Goal: Information Seeking & Learning: Find specific page/section

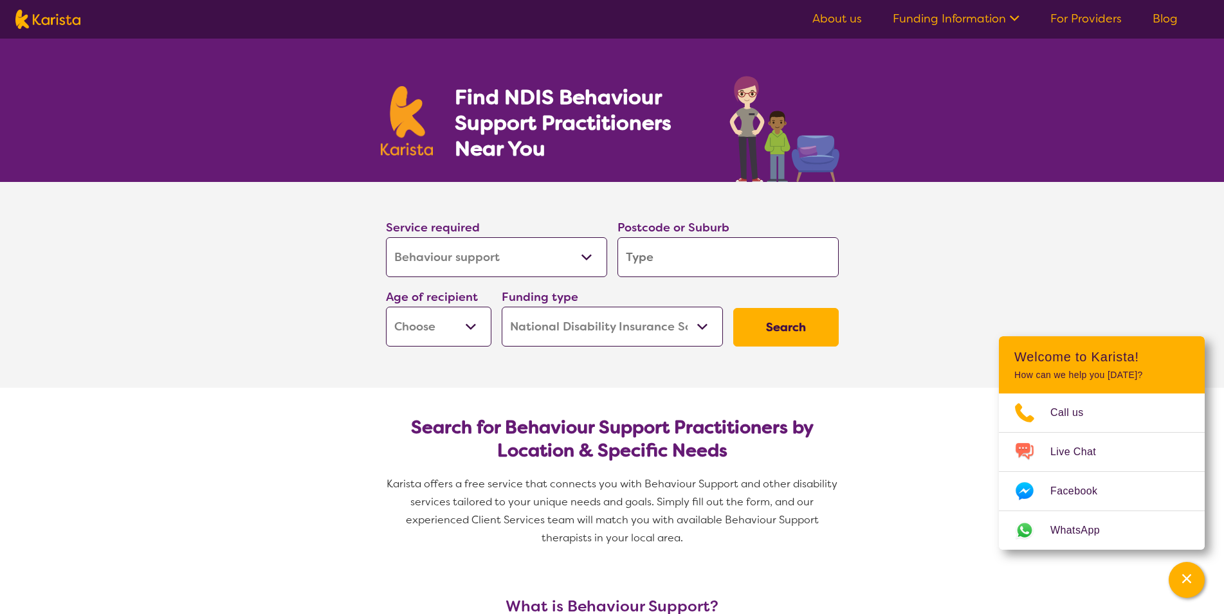
select select "Behaviour support"
select select "NDIS"
select select "Behaviour support"
select select "NDIS"
click at [386, 237] on select "Allied Health Assistant Assessment ([MEDICAL_DATA] or [MEDICAL_DATA]) Behaviour…" at bounding box center [496, 257] width 221 height 40
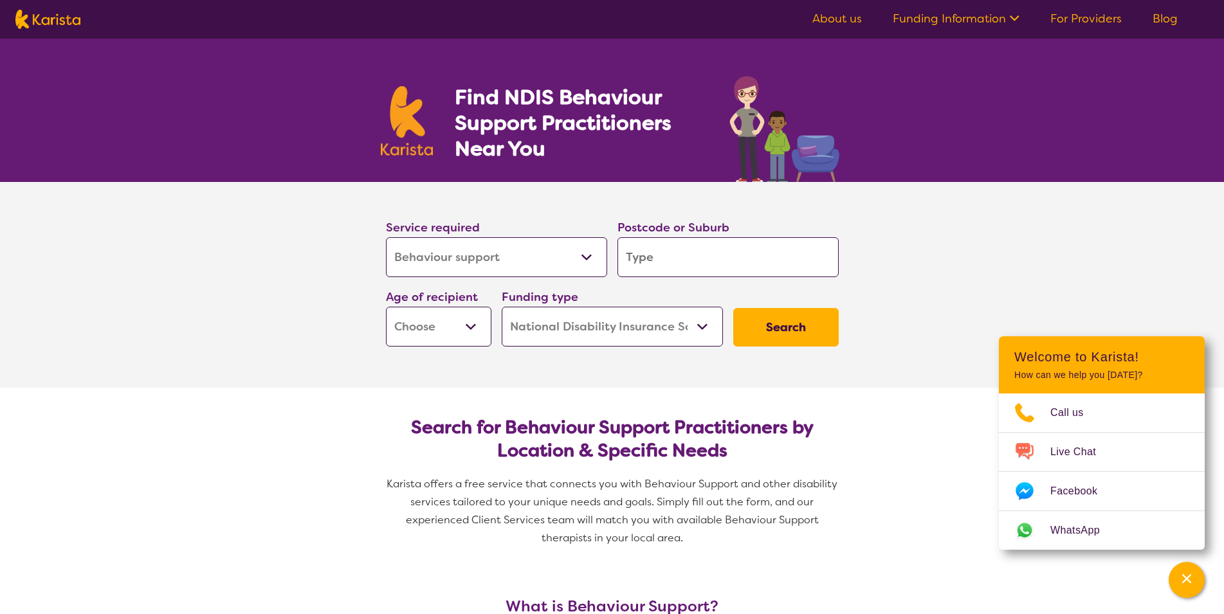
click option "Behaviour support" at bounding box center [0, 0] width 0 height 0
click at [681, 257] on input "search" at bounding box center [728, 257] width 221 height 40
type input "2"
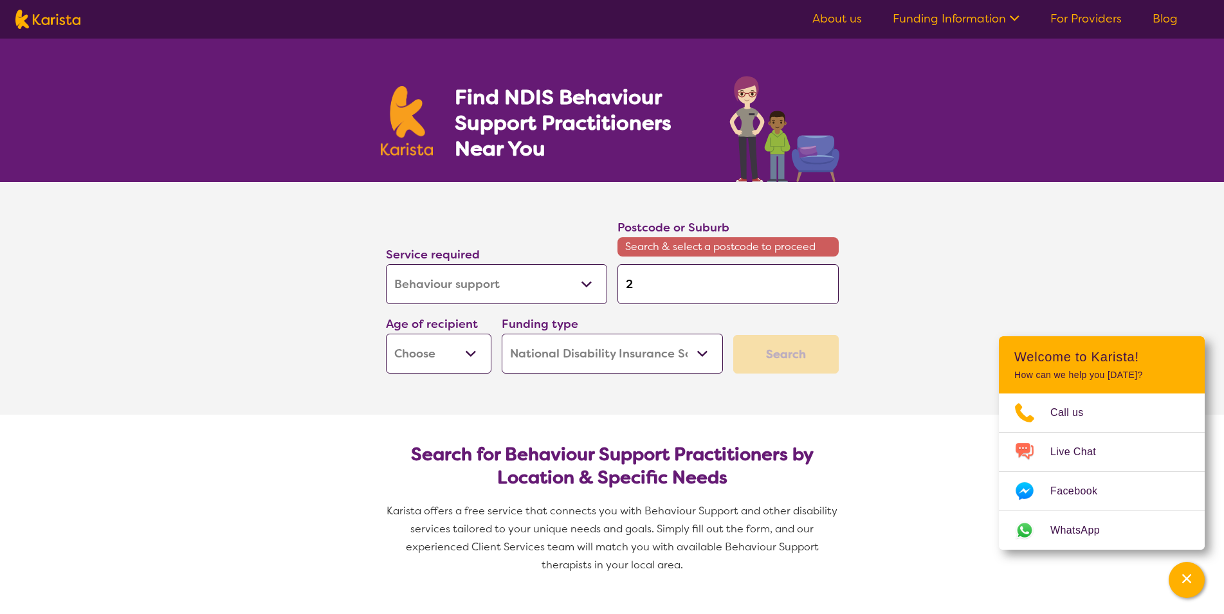
type input "22"
type input "220"
type input "2205"
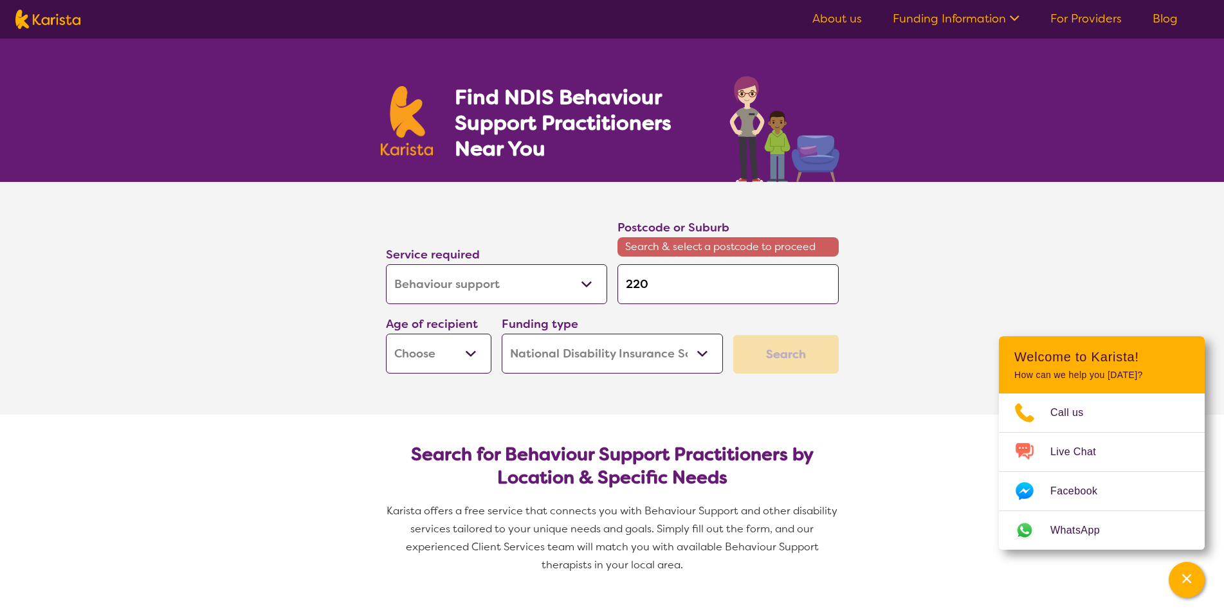
type input "2205"
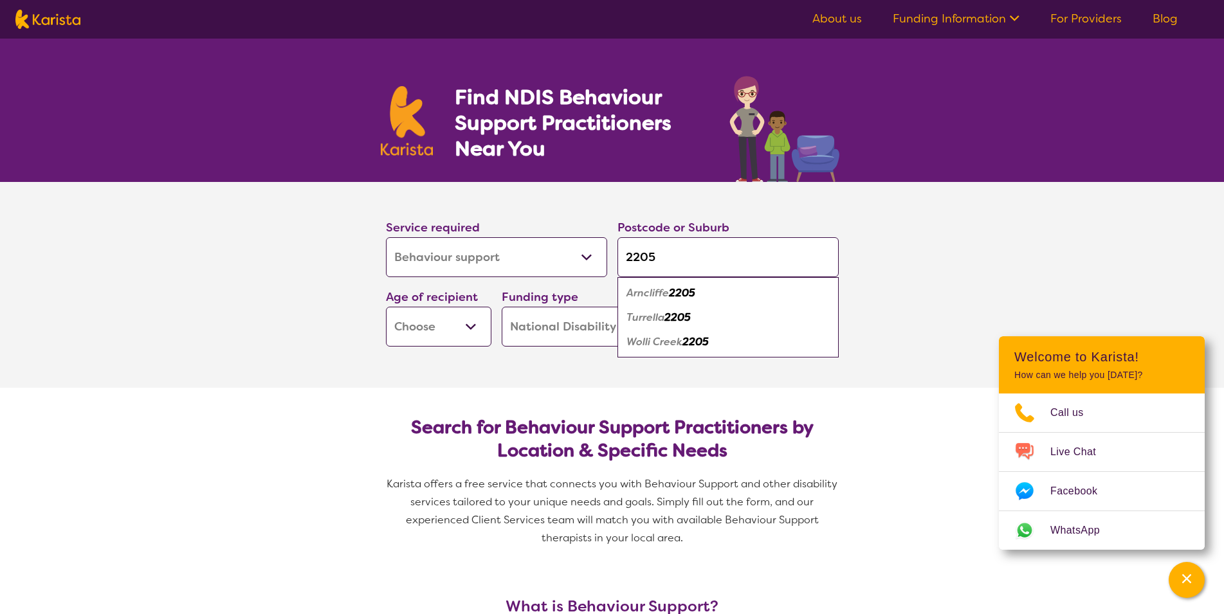
type input "2205"
click at [688, 343] on em "2205" at bounding box center [696, 342] width 26 height 14
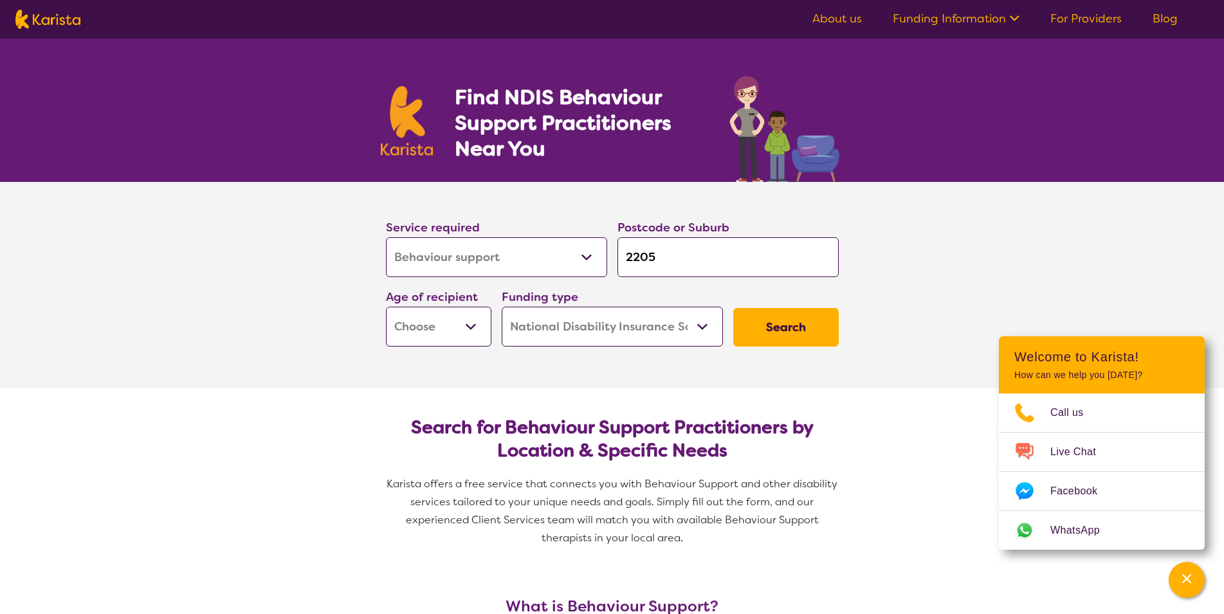
click at [386, 307] on select "Early Childhood - 0 to 9 Child - 10 to 11 Adolescent - 12 to 17 Adult - 18 to 6…" at bounding box center [438, 327] width 105 height 40
select select "EC"
click option "Early Childhood - 0 to 9" at bounding box center [0, 0] width 0 height 0
select select "EC"
click at [502, 307] on select "Home Care Package (HCP) National Disability Insurance Scheme (NDIS) I don't know" at bounding box center [612, 327] width 221 height 40
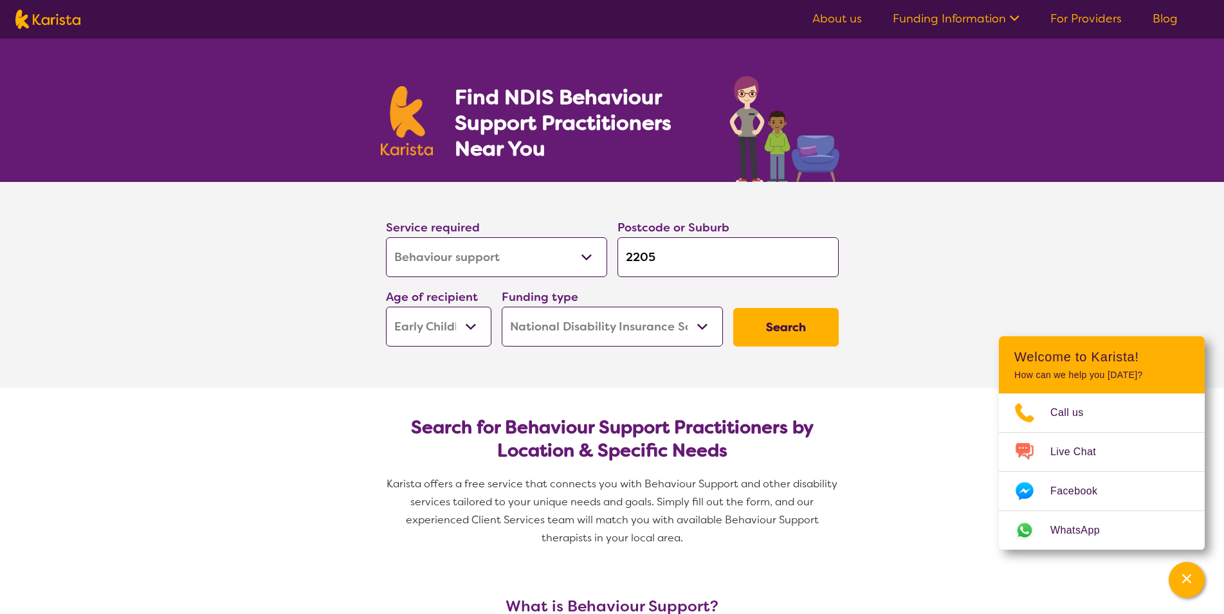
select select "i-don-t-know"
click option "I don't know" at bounding box center [0, 0] width 0 height 0
select select "i-don-t-know"
click at [790, 323] on button "Search" at bounding box center [785, 327] width 105 height 39
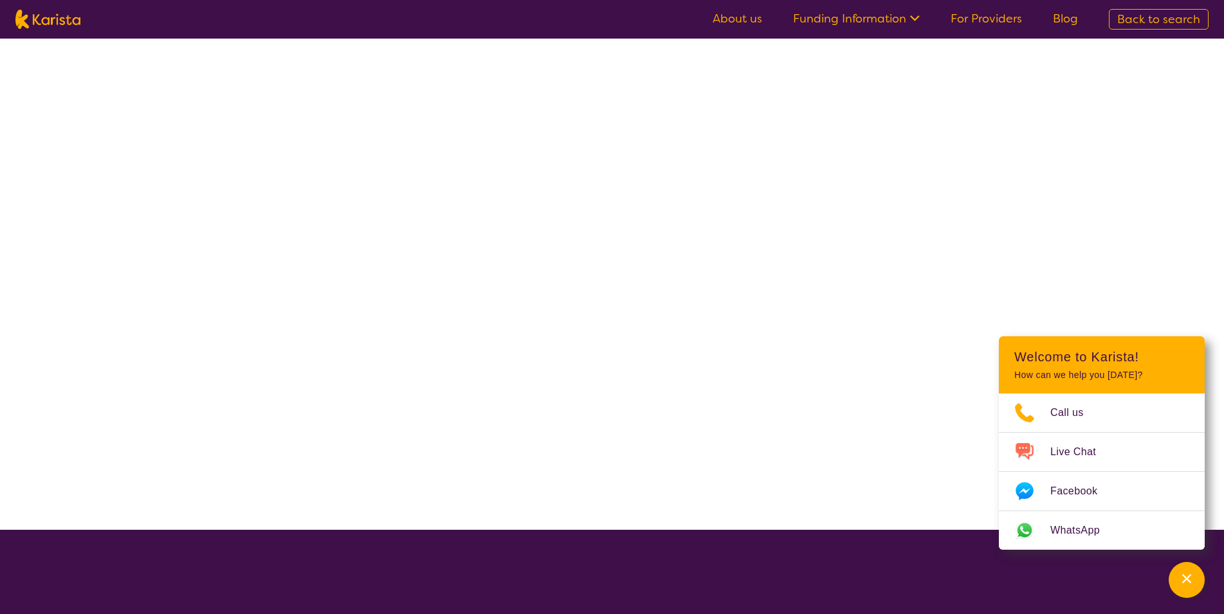
select select "Behaviour support"
select select "EC"
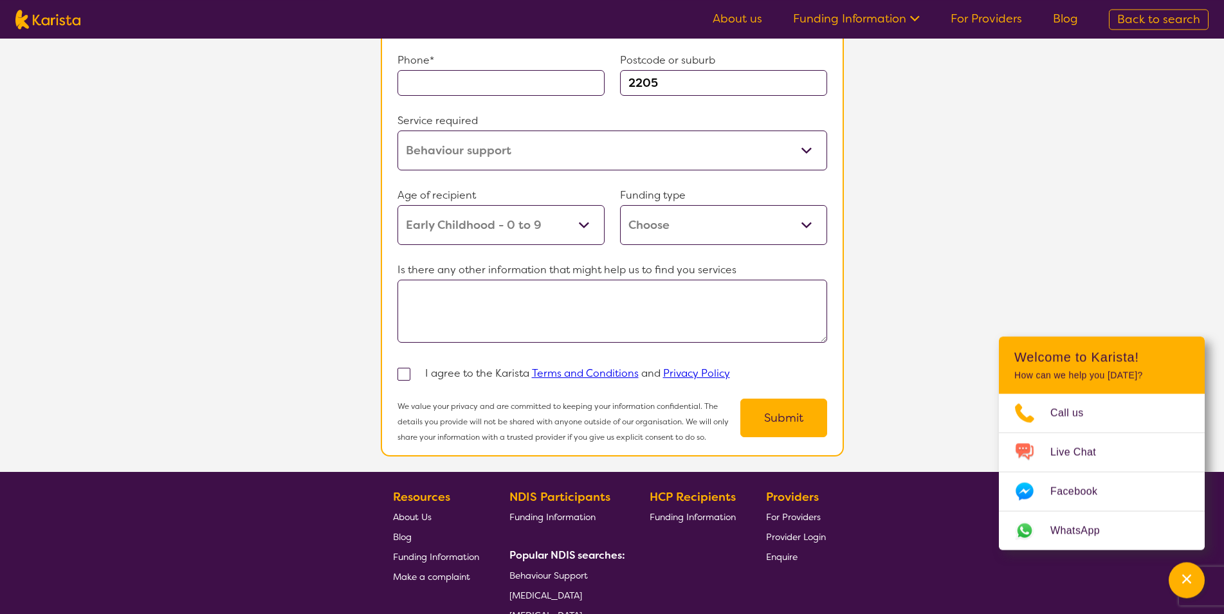
scroll to position [1304, 0]
